Goal: Task Accomplishment & Management: Manage account settings

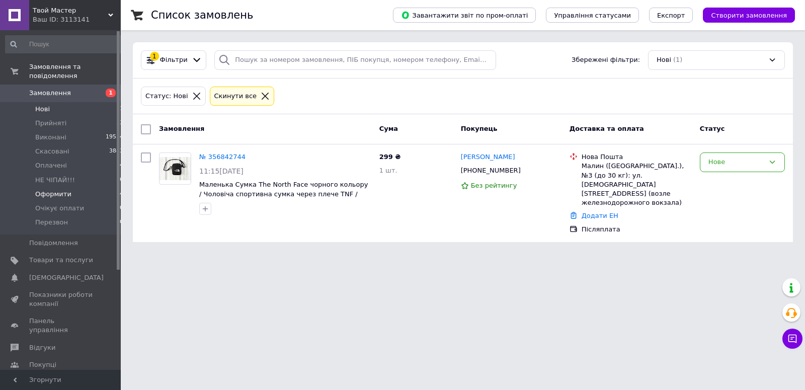
click at [73, 187] on li "Оформити 14" at bounding box center [64, 194] width 129 height 14
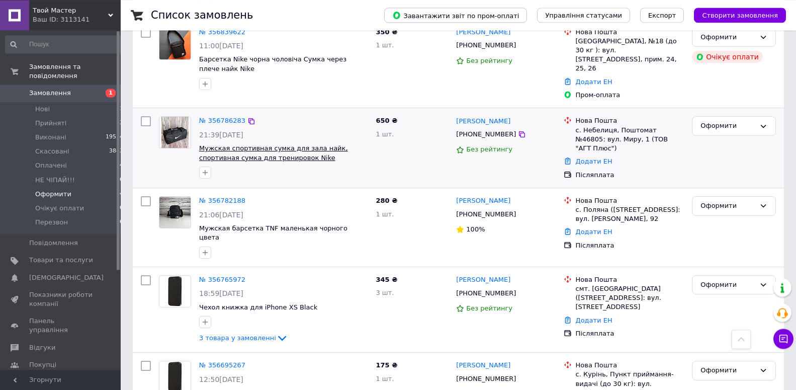
scroll to position [600, 0]
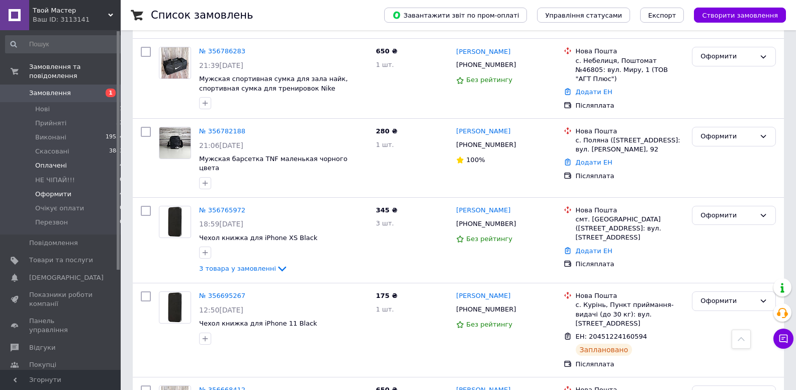
click at [65, 159] on li "Оплачені 4" at bounding box center [64, 165] width 129 height 14
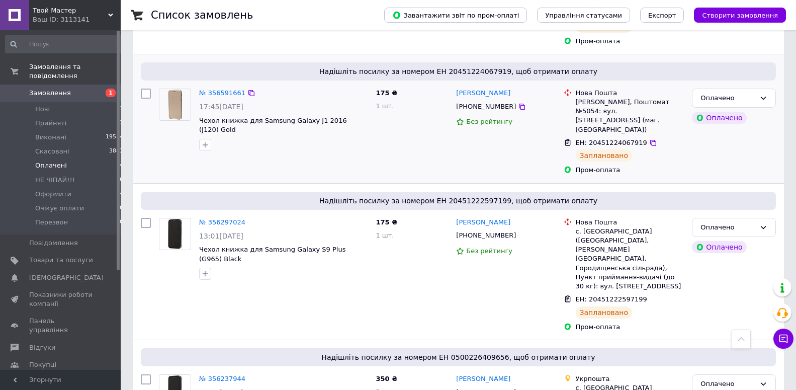
scroll to position [246, 0]
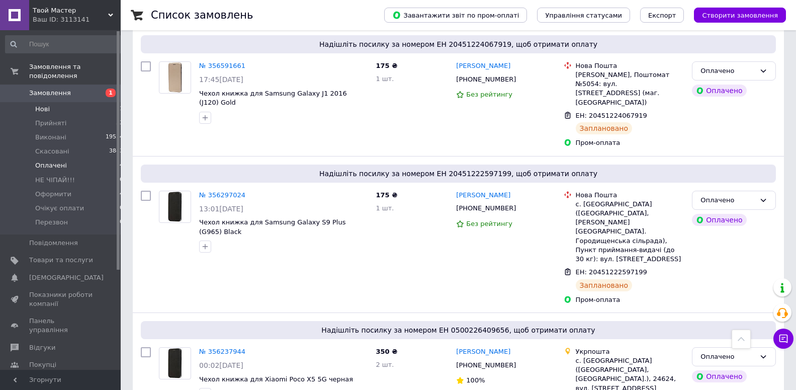
click at [76, 102] on li "Нові 1" at bounding box center [64, 109] width 129 height 14
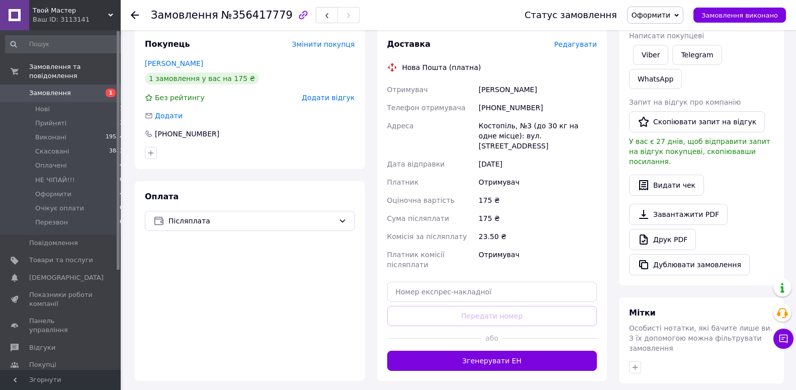
scroll to position [205, 0]
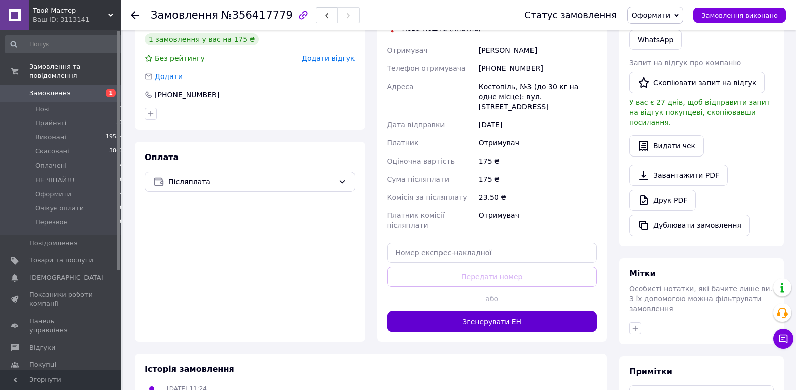
click at [505, 311] on button "Згенерувати ЕН" at bounding box center [492, 321] width 210 height 20
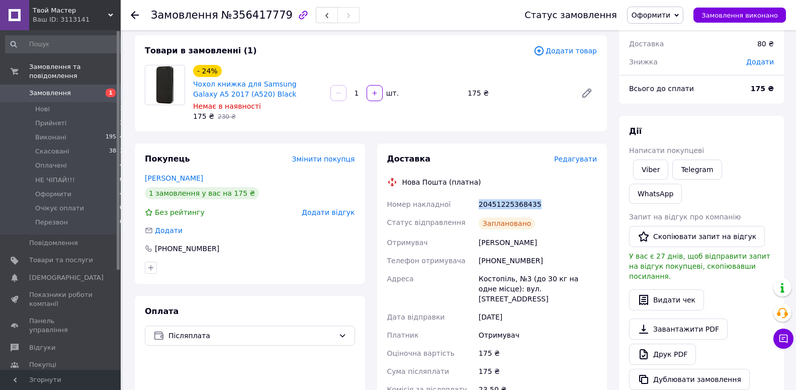
drag, startPoint x: 534, startPoint y: 204, endPoint x: 476, endPoint y: 207, distance: 57.9
click at [476, 207] on div "Номер накладної 20451225368435 Статус відправлення Заплановано Отримувач Хливню…" at bounding box center [492, 319] width 214 height 249
copy div "Номер накладної 20451225368435"
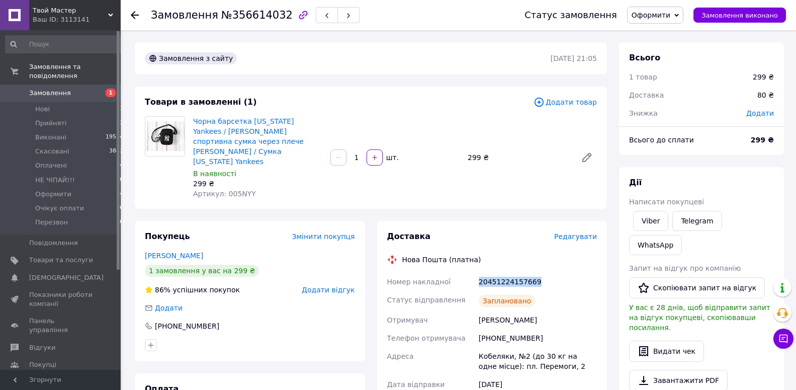
drag, startPoint x: 535, startPoint y: 261, endPoint x: 480, endPoint y: 259, distance: 54.3
click at [477, 273] on div "20451224157669" at bounding box center [538, 282] width 122 height 18
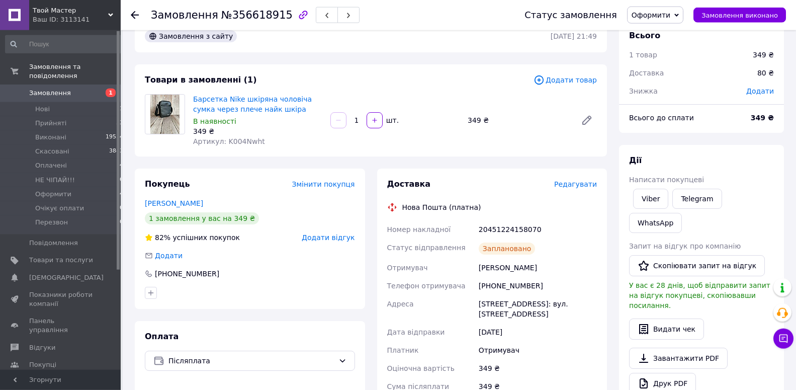
scroll to position [51, 0]
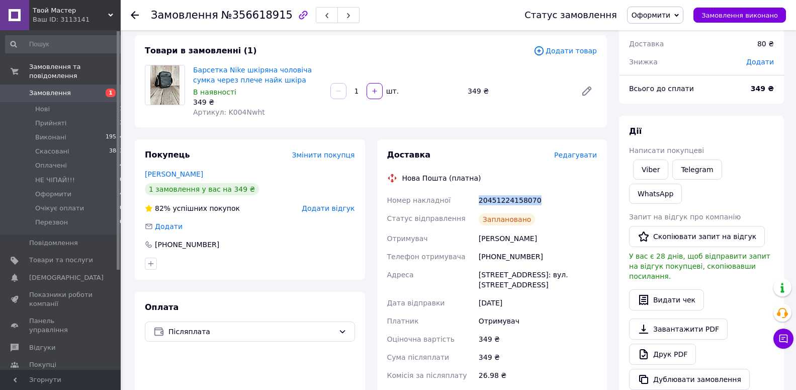
drag, startPoint x: 536, startPoint y: 203, endPoint x: 478, endPoint y: 198, distance: 58.5
click at [478, 198] on div "20451224158070" at bounding box center [538, 200] width 122 height 18
copy div "20451224158070"
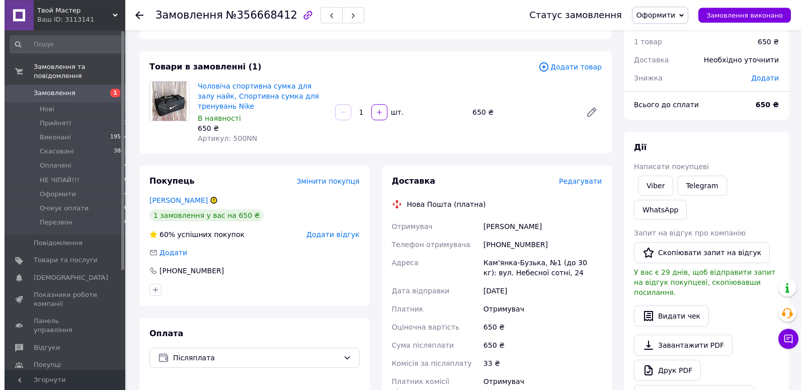
scroll to position [51, 0]
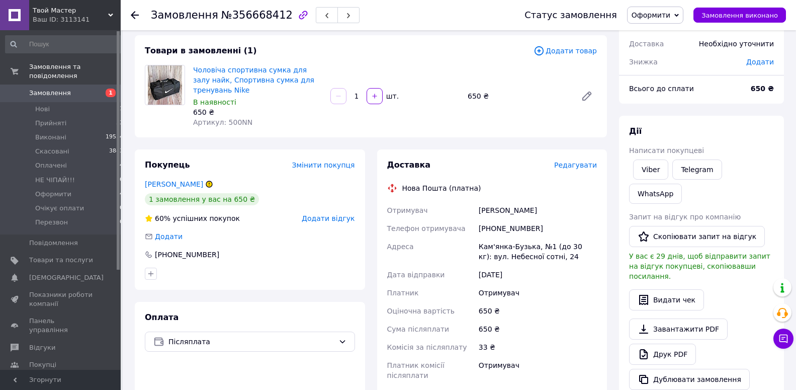
click at [574, 159] on div "Доставка Редагувати Нова Пошта (платна) Отримувач Барилюк Любомир Телефон отрим…" at bounding box center [492, 320] width 230 height 342
click at [576, 163] on span "Редагувати" at bounding box center [575, 165] width 43 height 8
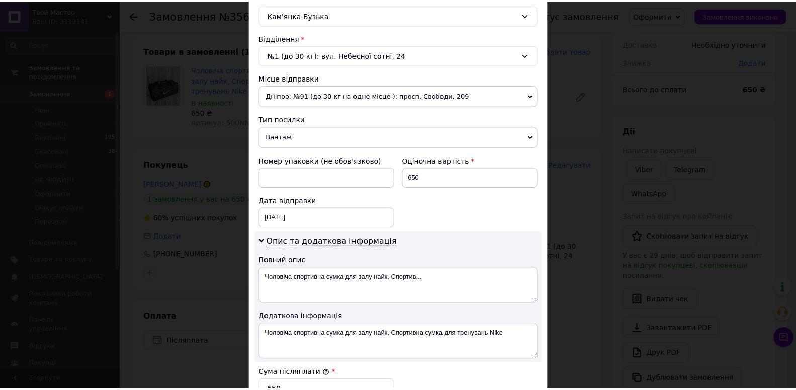
scroll to position [490, 0]
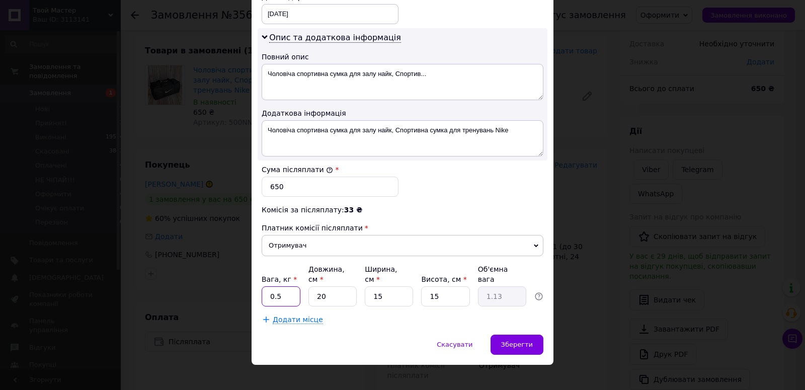
drag, startPoint x: 282, startPoint y: 283, endPoint x: 279, endPoint y: 260, distance: 22.8
click at [261, 287] on input "0.5" at bounding box center [280, 296] width 39 height 20
type input "4"
click at [519, 343] on div "Зберегти" at bounding box center [516, 344] width 53 height 20
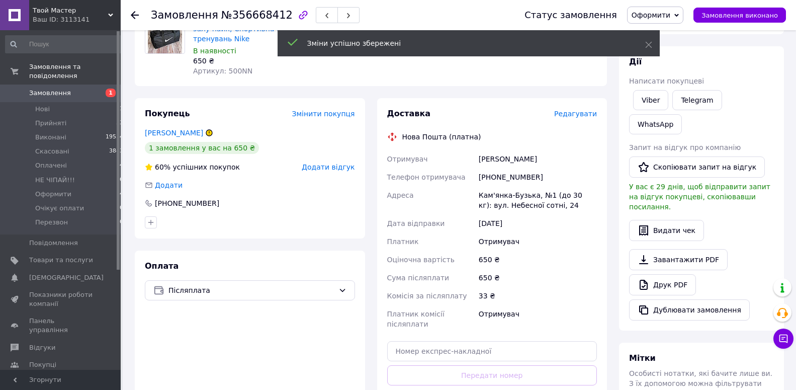
scroll to position [154, 0]
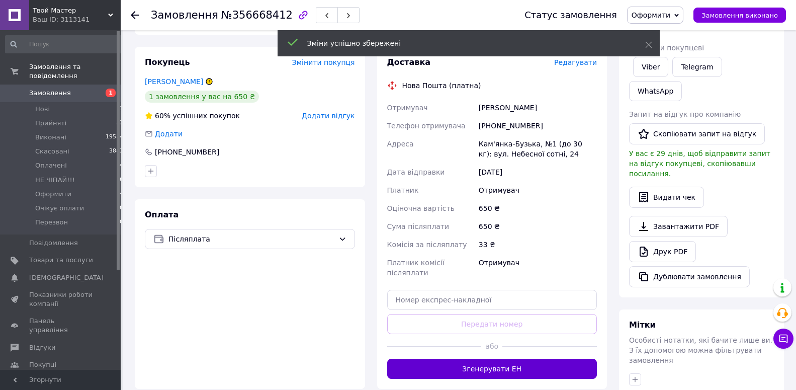
click at [492, 366] on button "Згенерувати ЕН" at bounding box center [492, 369] width 210 height 20
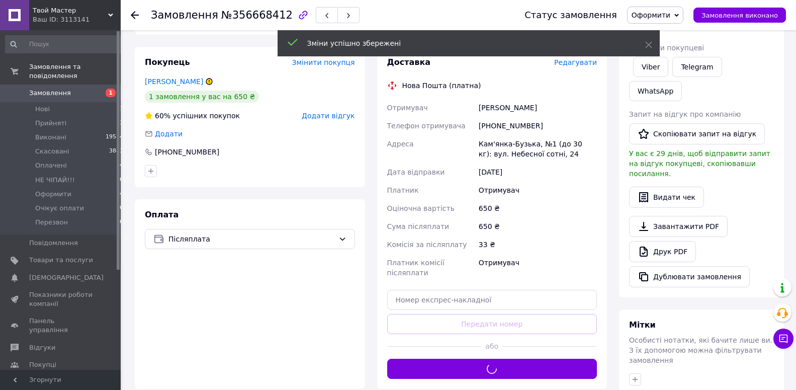
scroll to position [103, 0]
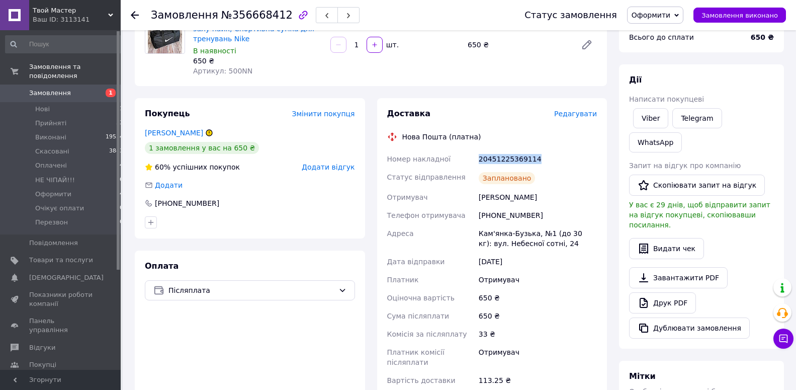
drag, startPoint x: 532, startPoint y: 163, endPoint x: 480, endPoint y: 159, distance: 52.0
click at [480, 159] on div "20451225369114" at bounding box center [538, 159] width 122 height 18
copy div "20451225369114"
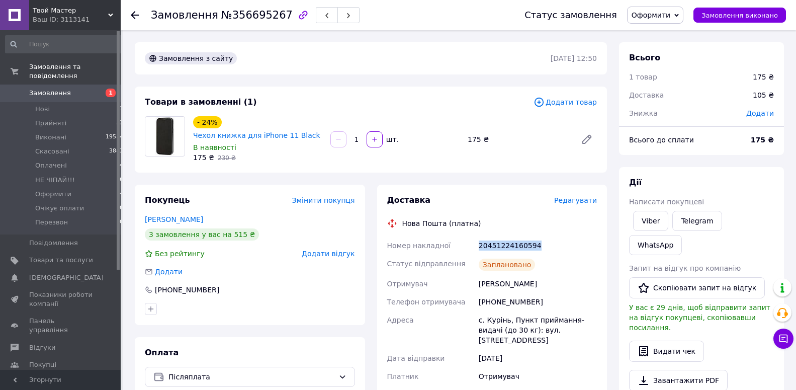
drag, startPoint x: 540, startPoint y: 249, endPoint x: 479, endPoint y: 243, distance: 61.1
click at [478, 244] on div "20451224160594" at bounding box center [538, 245] width 122 height 18
copy div "20451224160594"
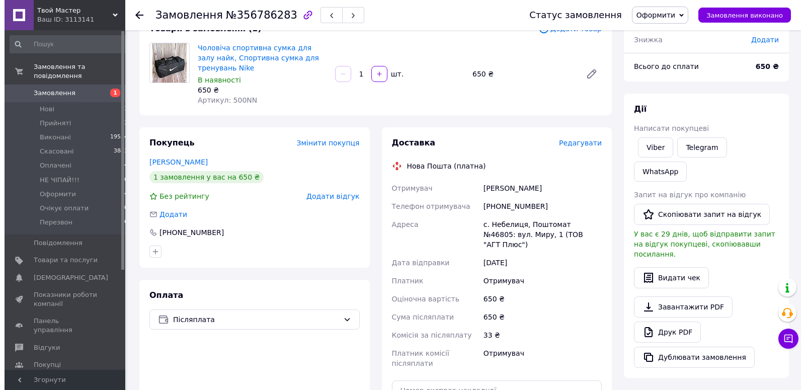
scroll to position [103, 0]
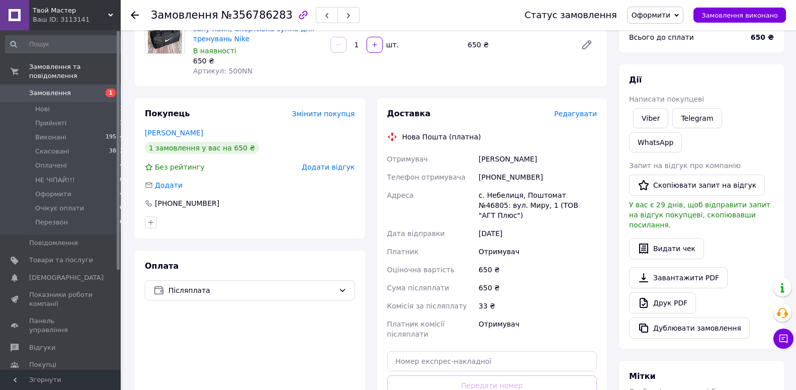
click at [570, 116] on span "Редагувати" at bounding box center [575, 114] width 43 height 8
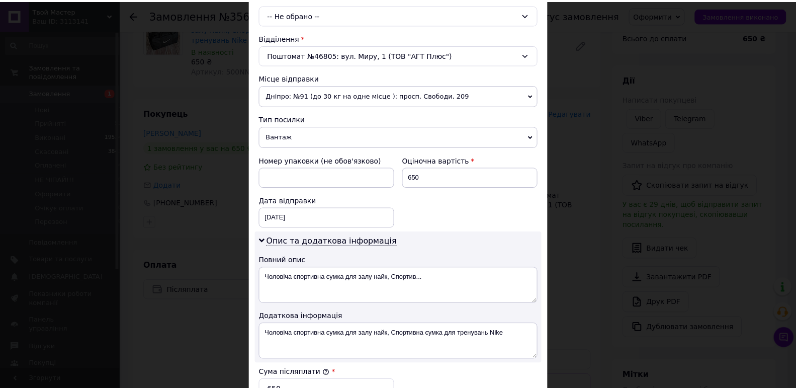
scroll to position [490, 0]
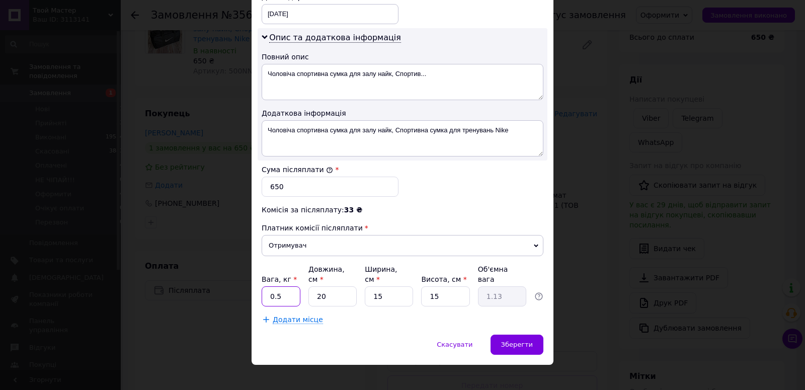
drag, startPoint x: 273, startPoint y: 282, endPoint x: 255, endPoint y: 286, distance: 18.1
click at [261, 286] on input "0.5" at bounding box center [280, 296] width 39 height 20
type input "5"
type input "4"
click at [527, 340] on span "Зберегти" at bounding box center [517, 344] width 32 height 8
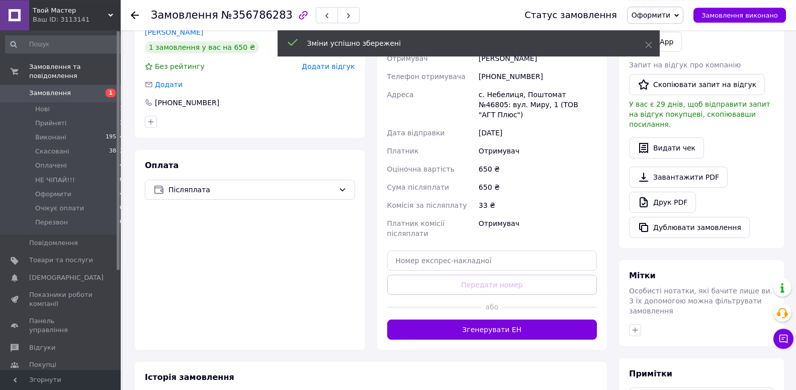
scroll to position [205, 0]
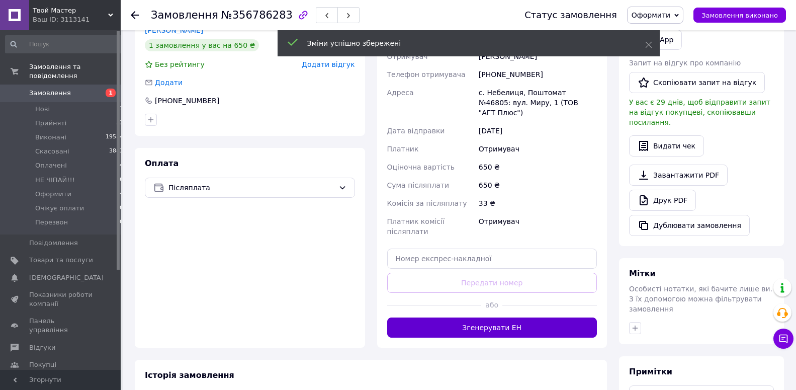
click at [476, 317] on button "Згенерувати ЕН" at bounding box center [492, 327] width 210 height 20
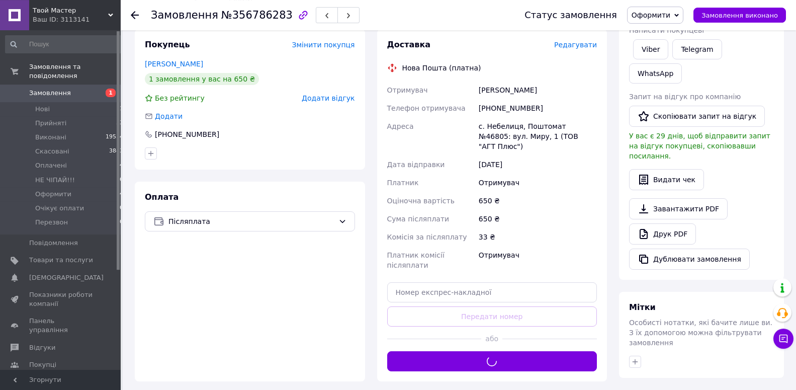
scroll to position [154, 0]
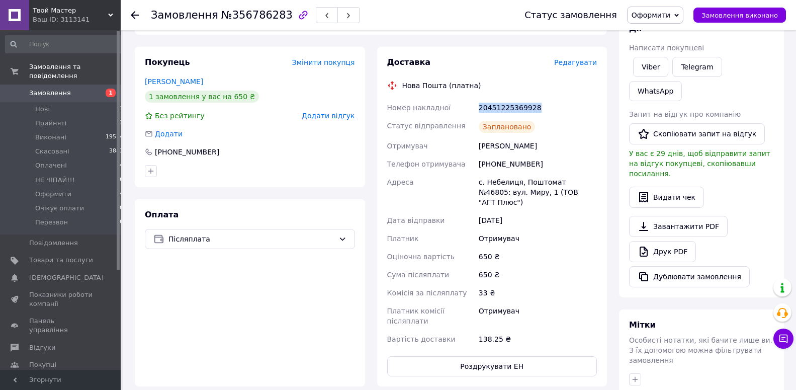
drag, startPoint x: 541, startPoint y: 105, endPoint x: 485, endPoint y: 104, distance: 55.8
click at [480, 107] on div "20451225369928" at bounding box center [538, 108] width 122 height 18
copy div "20451225369928"
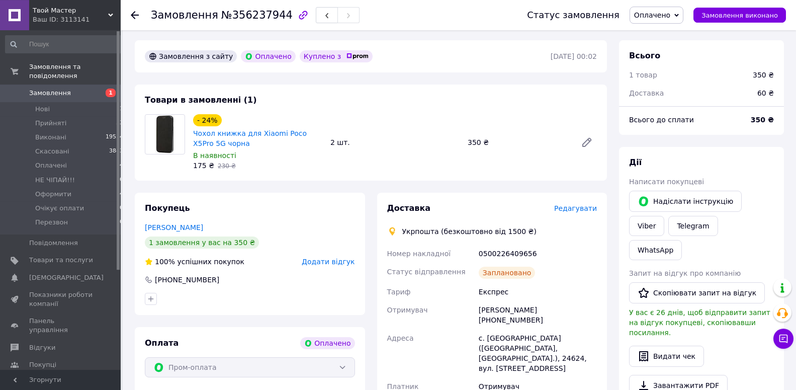
scroll to position [51, 0]
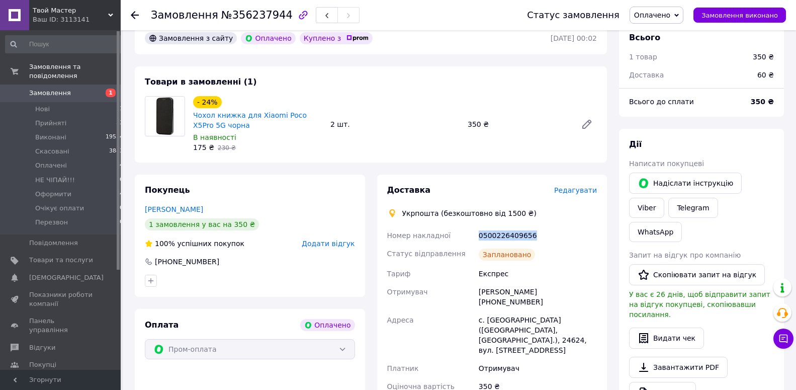
drag, startPoint x: 546, startPoint y: 234, endPoint x: 478, endPoint y: 232, distance: 68.4
click at [478, 232] on div "0500226409656" at bounding box center [538, 235] width 122 height 18
copy div "0500226409656"
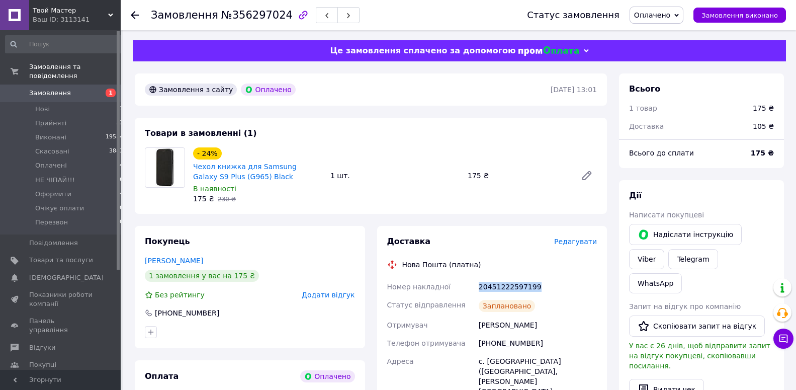
drag, startPoint x: 535, startPoint y: 286, endPoint x: 480, endPoint y: 289, distance: 54.9
click at [480, 289] on div "20451222597199" at bounding box center [538, 287] width 122 height 18
drag, startPoint x: 482, startPoint y: 286, endPoint x: 491, endPoint y: 289, distance: 9.7
copy div "20451222597199"
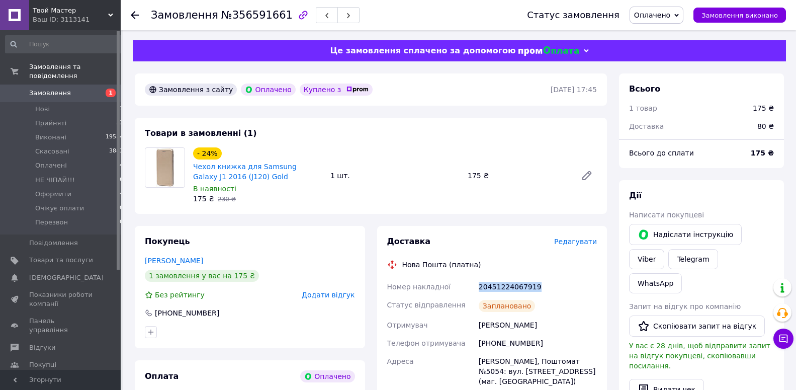
drag, startPoint x: 533, startPoint y: 282, endPoint x: 484, endPoint y: 283, distance: 48.3
click at [474, 284] on div "Номер накладної 20451224067919 Статус відправлення Заплановано Отримувач Сагрун…" at bounding box center [492, 370] width 214 height 185
